Goal: Book appointment/travel/reservation

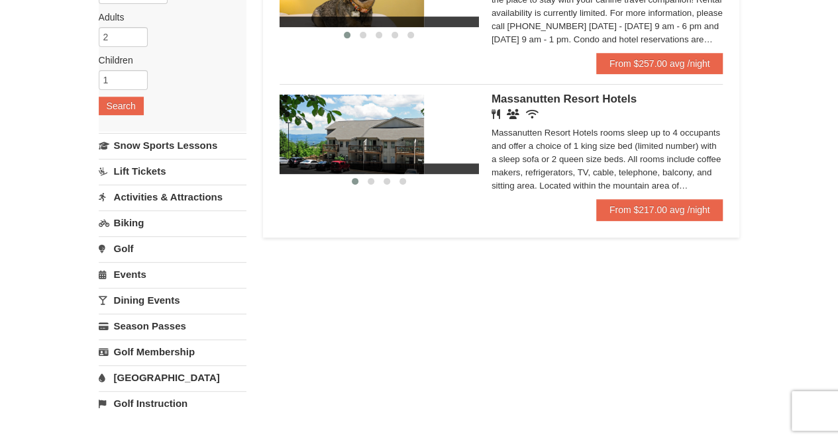
scroll to position [199, 0]
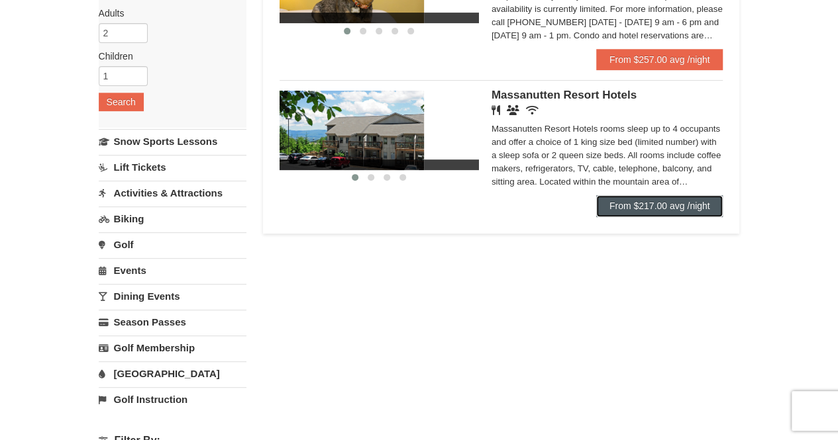
click at [622, 213] on link "From $217.00 avg /night" at bounding box center [659, 205] width 127 height 21
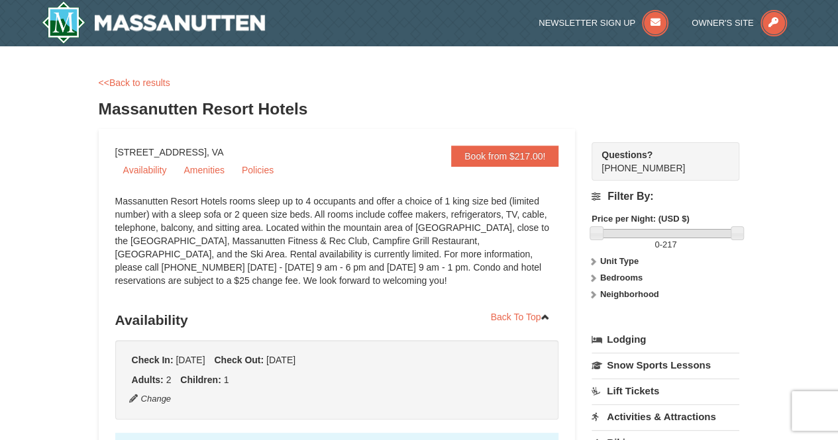
select select "10"
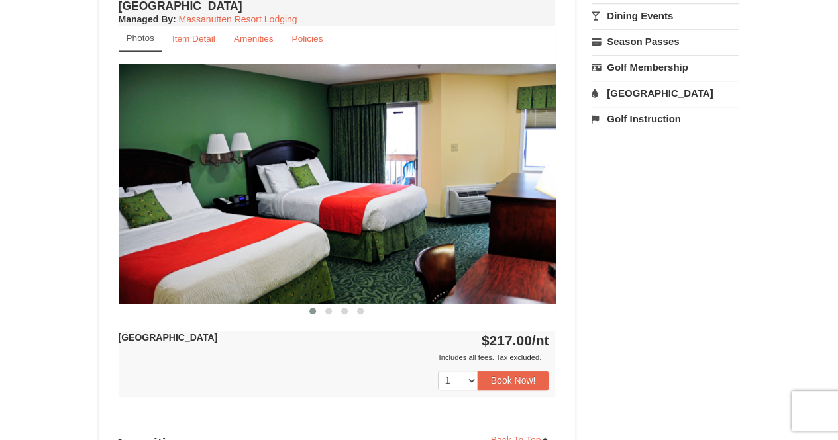
scroll to position [503, 0]
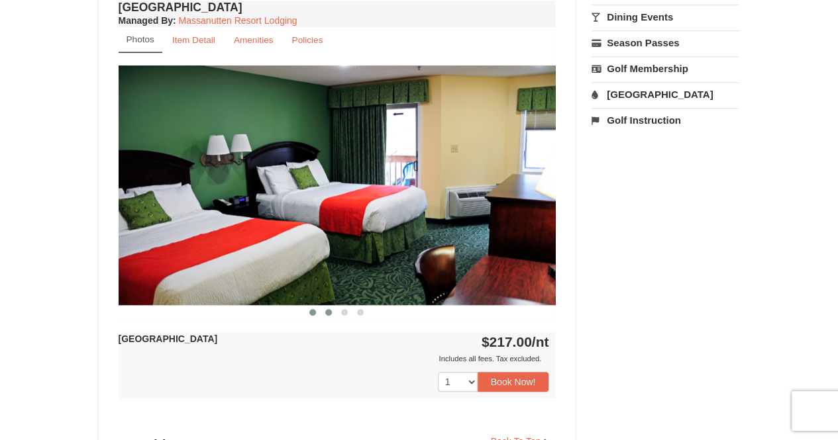
click at [332, 313] on button at bounding box center [329, 312] width 16 height 13
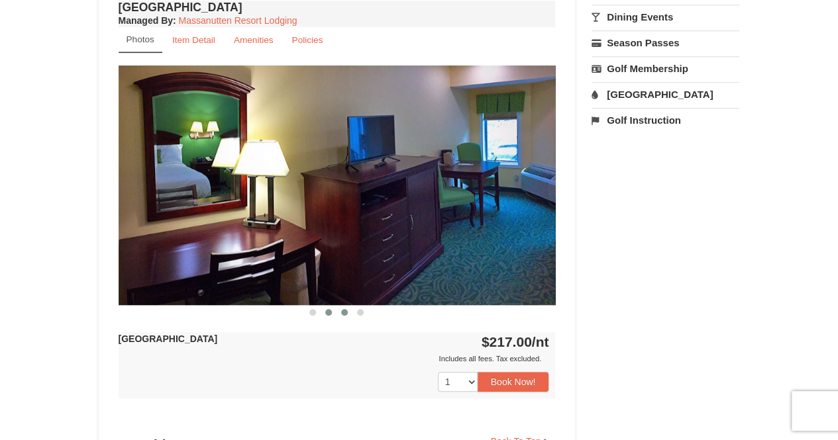
click at [343, 315] on button at bounding box center [344, 312] width 16 height 13
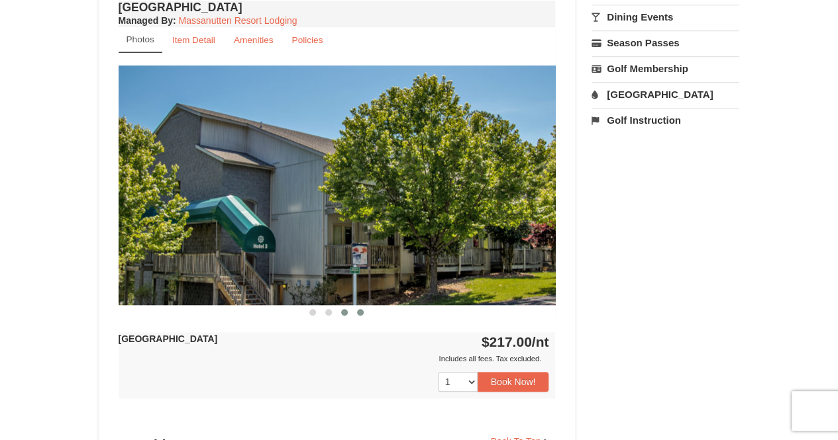
click at [362, 313] on span at bounding box center [360, 312] width 7 height 7
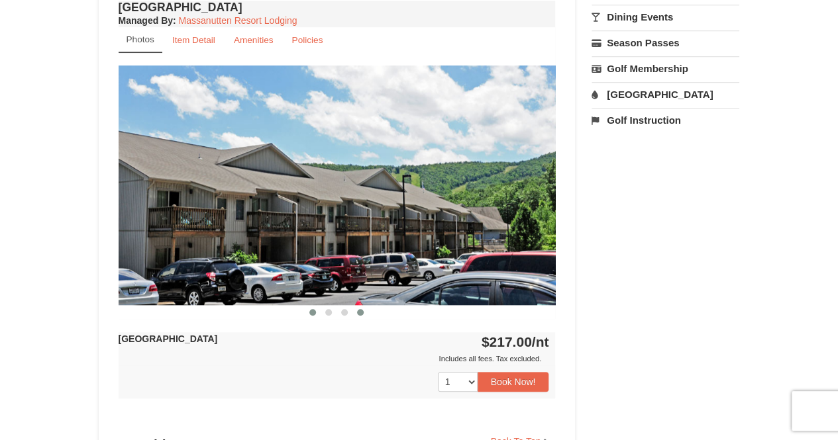
click at [315, 315] on button at bounding box center [313, 312] width 16 height 13
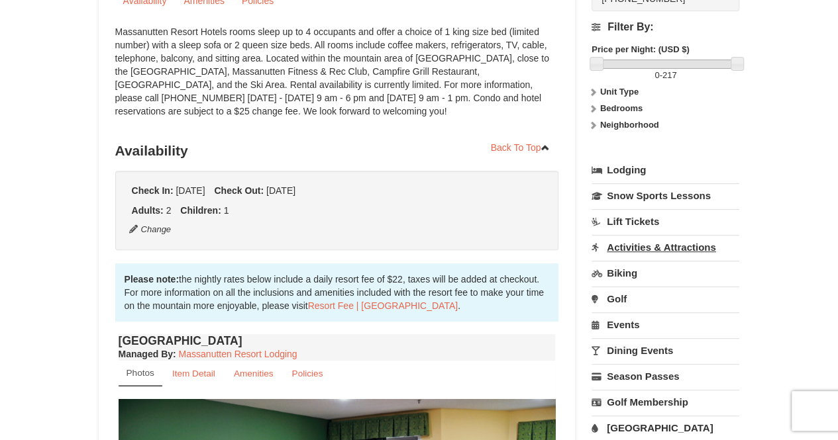
scroll to position [199, 0]
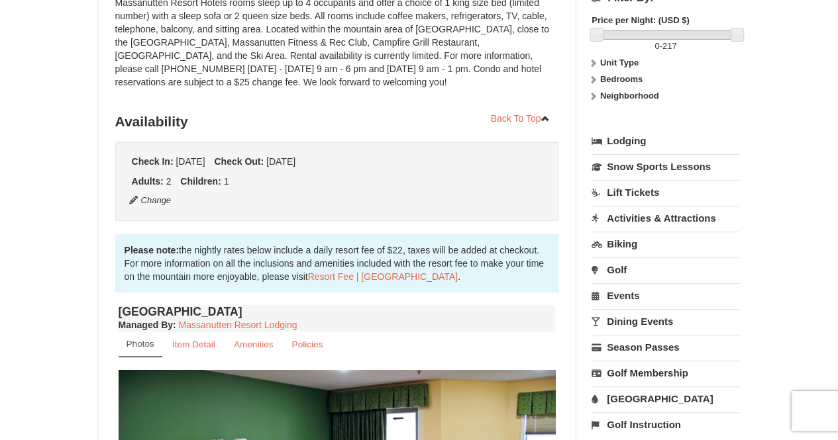
click at [658, 217] on link "Activities & Attractions" at bounding box center [665, 218] width 148 height 25
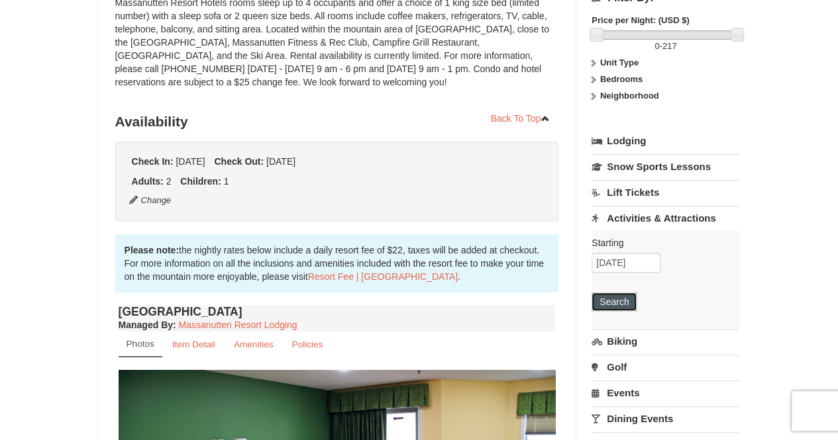
click at [620, 305] on button "Search" at bounding box center [613, 302] width 45 height 19
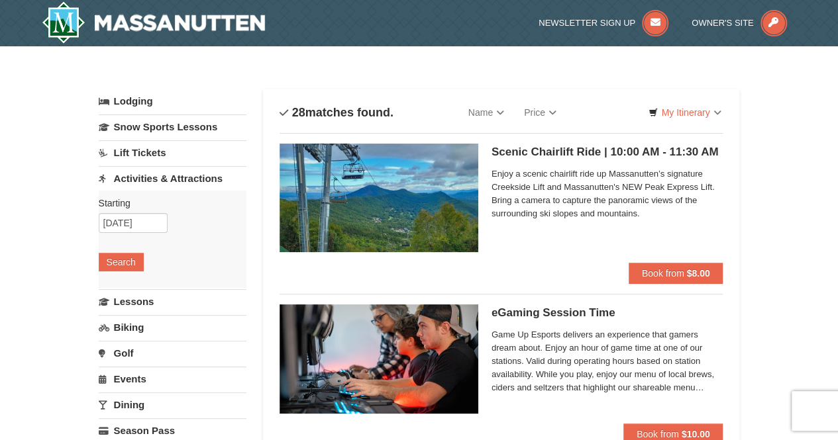
select select "10"
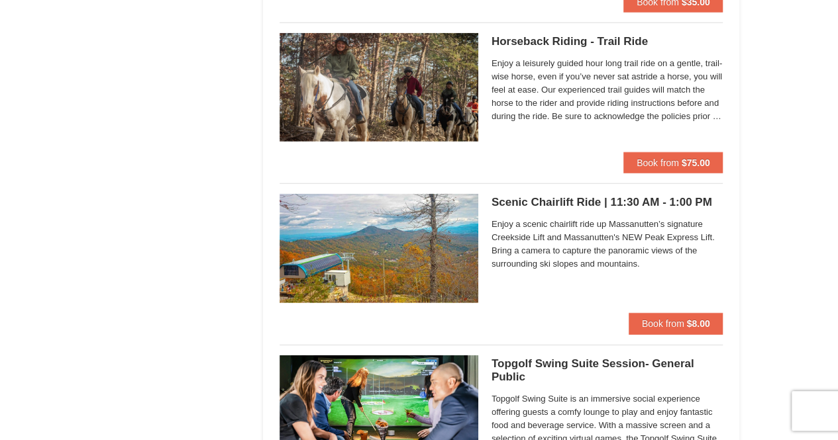
scroll to position [1656, 0]
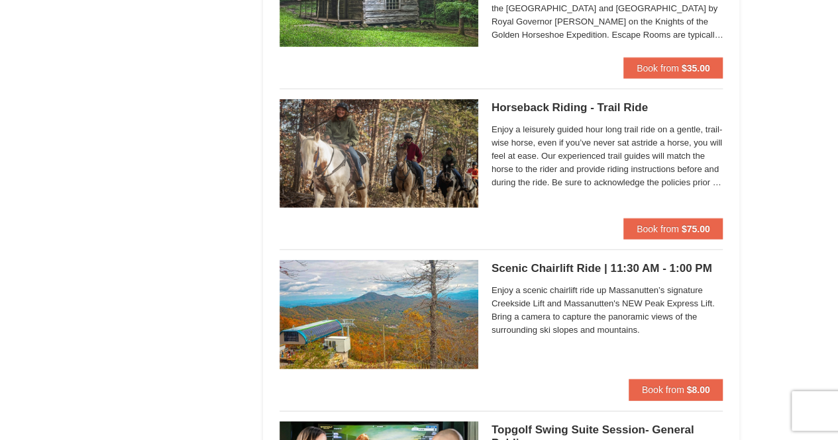
click at [609, 103] on h5 "Horseback Riding - Trail Ride Woodstone Meadows Stable and Petting Farm" at bounding box center [607, 107] width 232 height 13
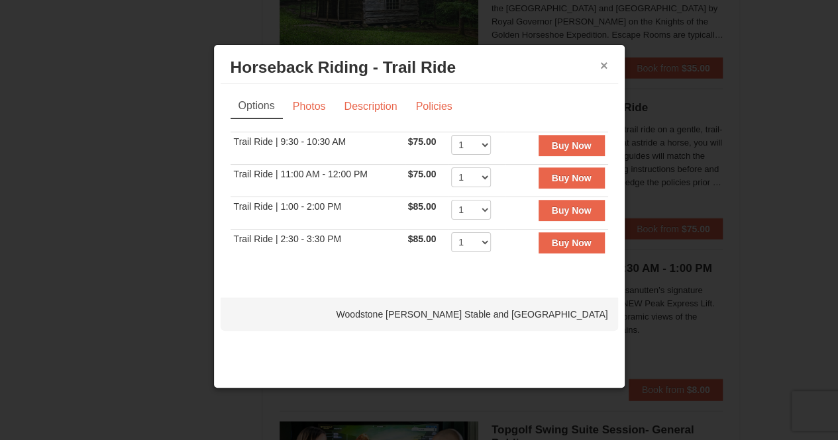
click at [601, 64] on button "×" at bounding box center [604, 65] width 8 height 13
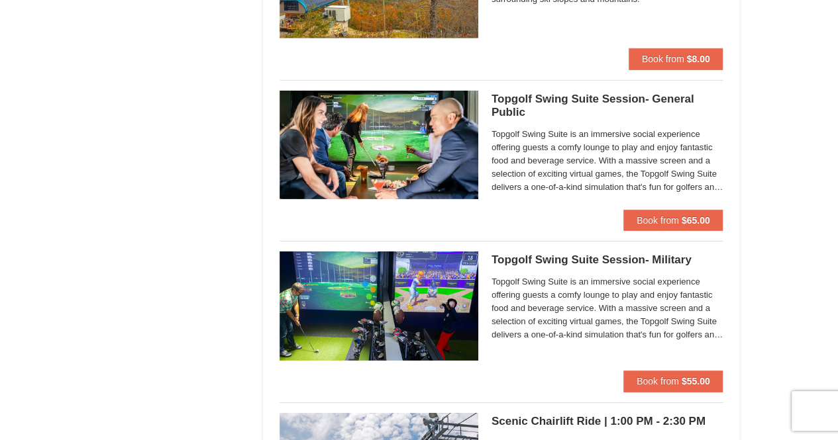
scroll to position [1722, 0]
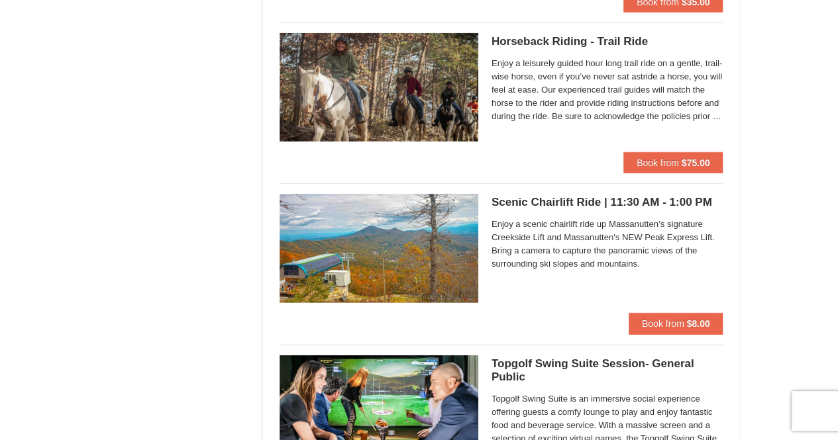
click at [576, 36] on h5 "Horseback Riding - Trail Ride Woodstone Meadows Stable and Petting Farm" at bounding box center [607, 41] width 232 height 13
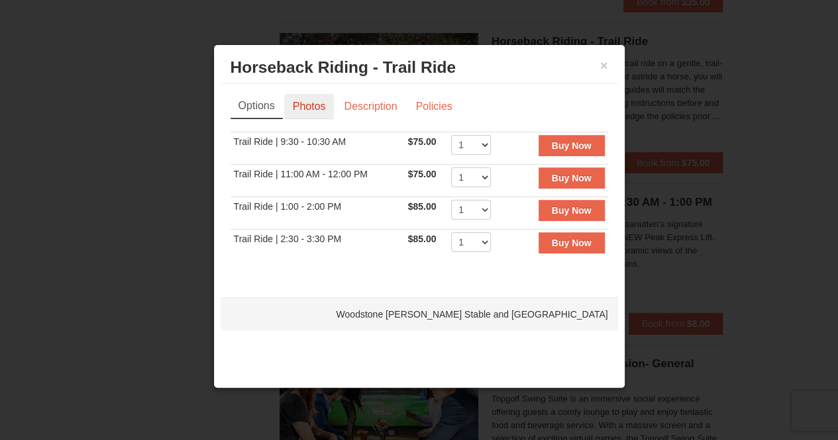
click at [305, 111] on link "Photos" at bounding box center [309, 106] width 50 height 25
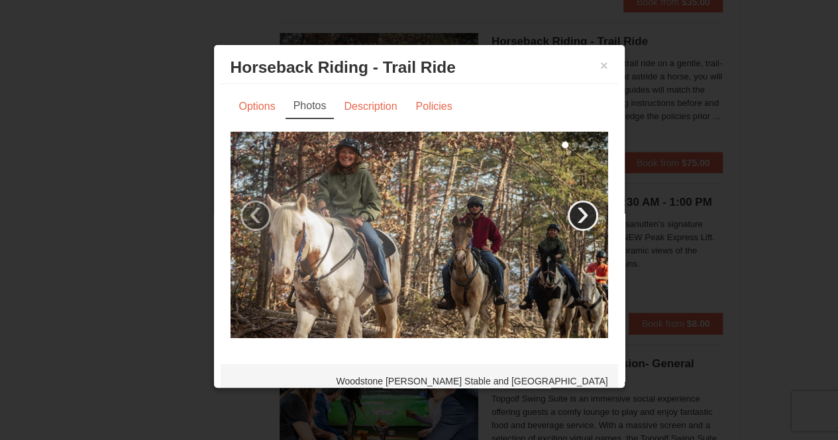
click at [568, 212] on link "›" at bounding box center [583, 216] width 30 height 30
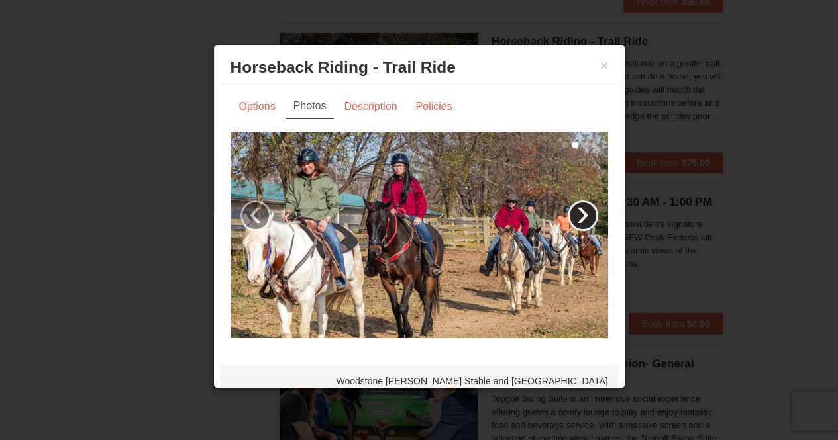
click at [568, 212] on link "›" at bounding box center [583, 216] width 30 height 30
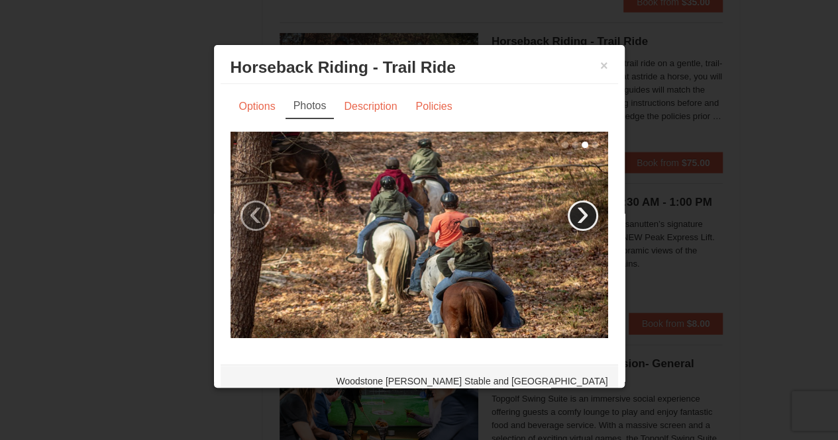
click at [568, 212] on link "›" at bounding box center [583, 216] width 30 height 30
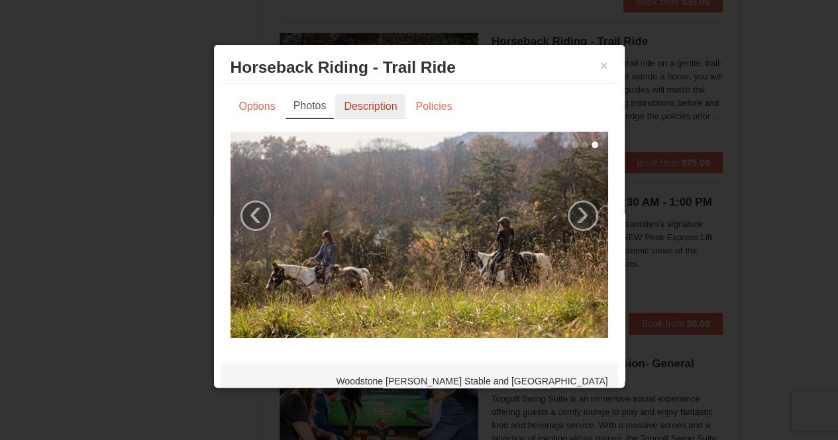
click at [376, 113] on link "Description" at bounding box center [370, 106] width 70 height 25
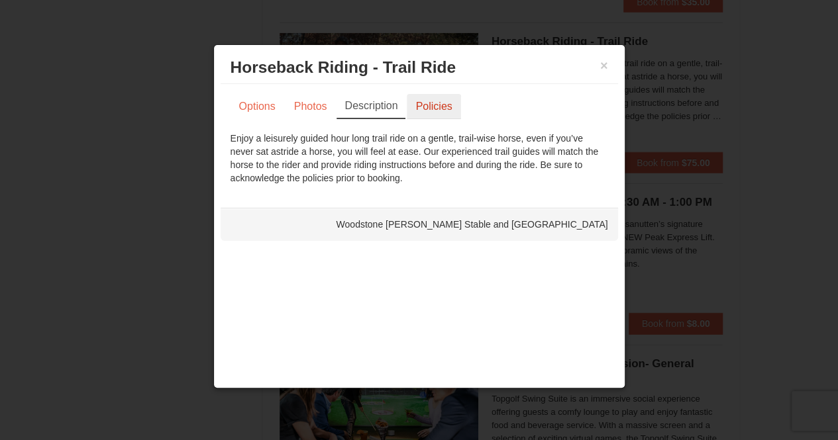
click at [437, 113] on link "Policies" at bounding box center [434, 106] width 54 height 25
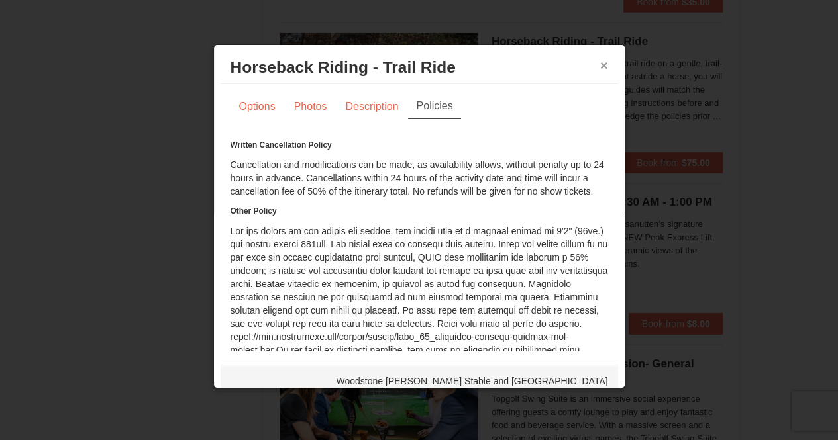
click at [600, 62] on button "×" at bounding box center [604, 65] width 8 height 13
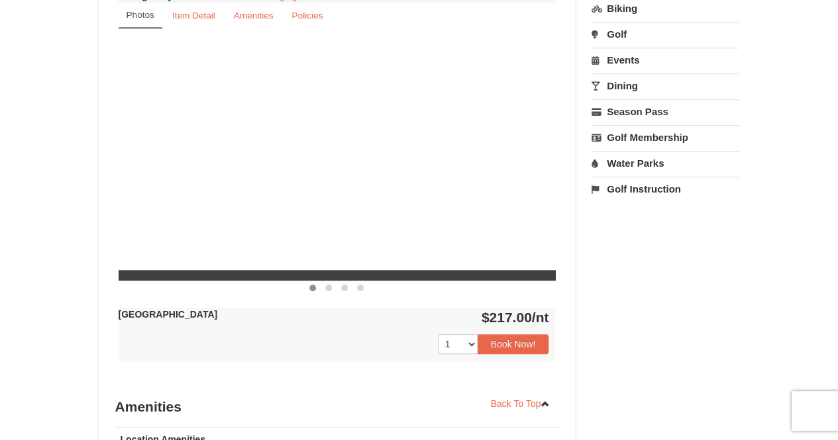
scroll to position [527, 0]
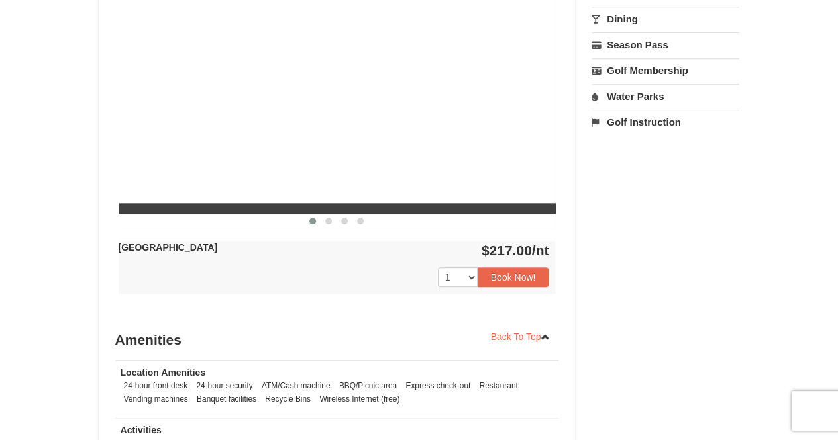
select select "10"
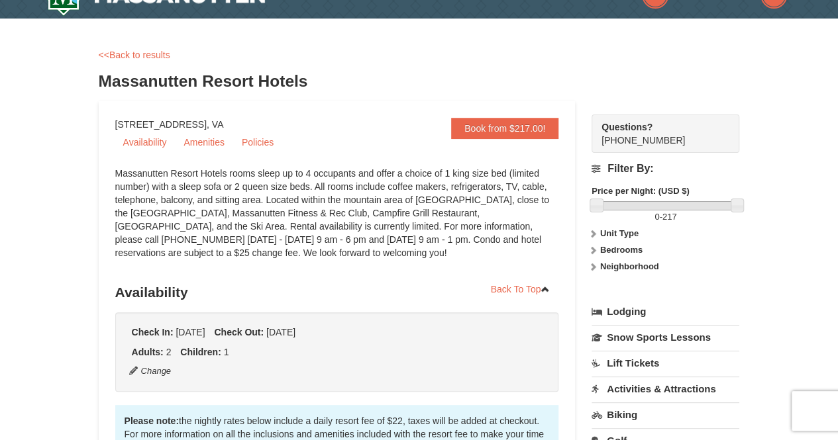
scroll to position [0, 0]
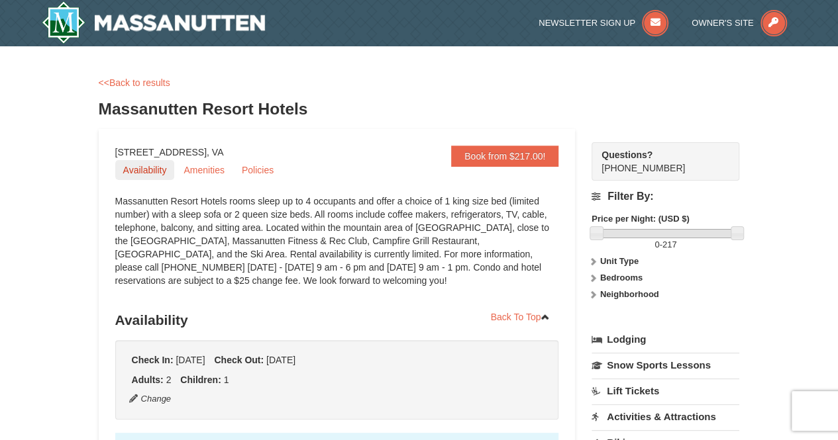
click at [146, 166] on link "Availability" at bounding box center [145, 170] width 60 height 20
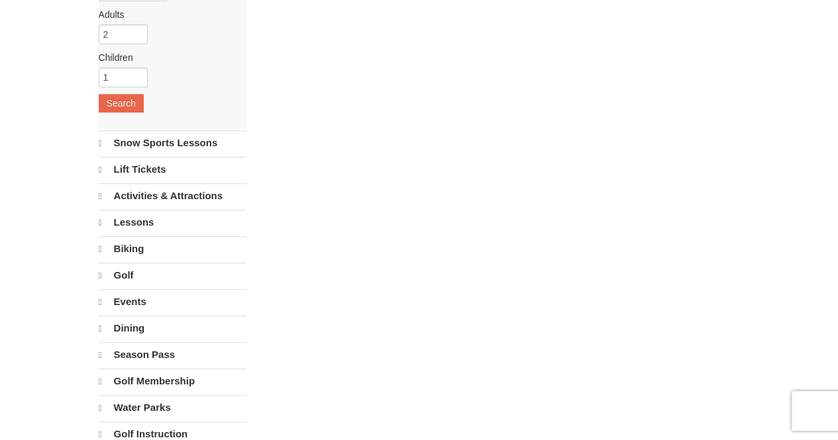
select select "10"
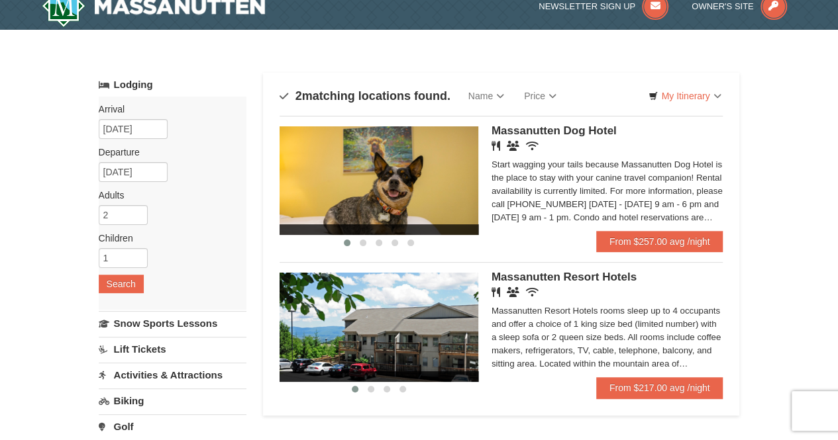
scroll to position [66, 0]
